Goal: Check status: Check status

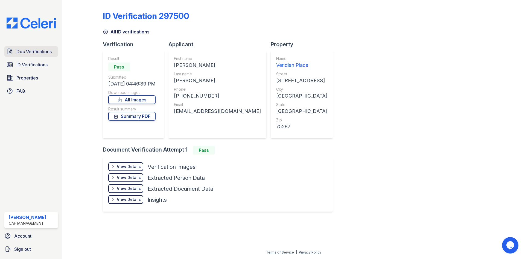
click at [18, 51] on span "Doc Verifications" at bounding box center [33, 51] width 35 height 7
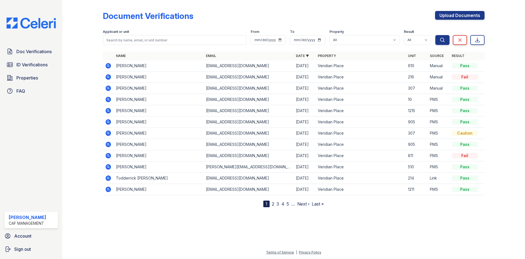
click at [105, 75] on icon at bounding box center [108, 77] width 7 height 7
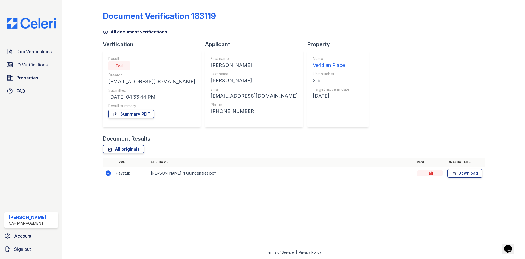
click at [106, 173] on icon at bounding box center [108, 172] width 5 height 5
